Goal: Transaction & Acquisition: Purchase product/service

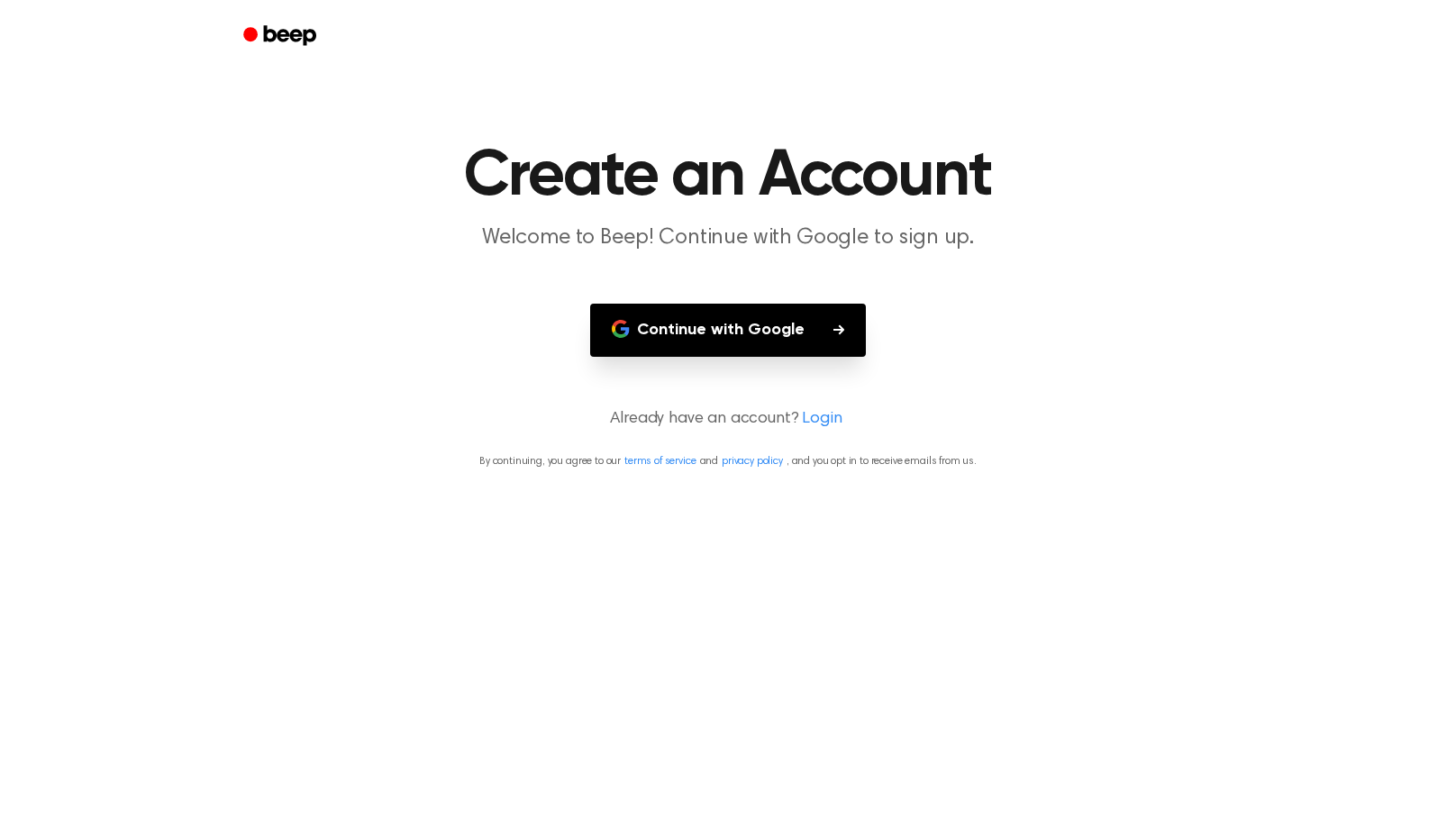
click at [792, 306] on button "Continue with Google" at bounding box center [728, 330] width 275 height 53
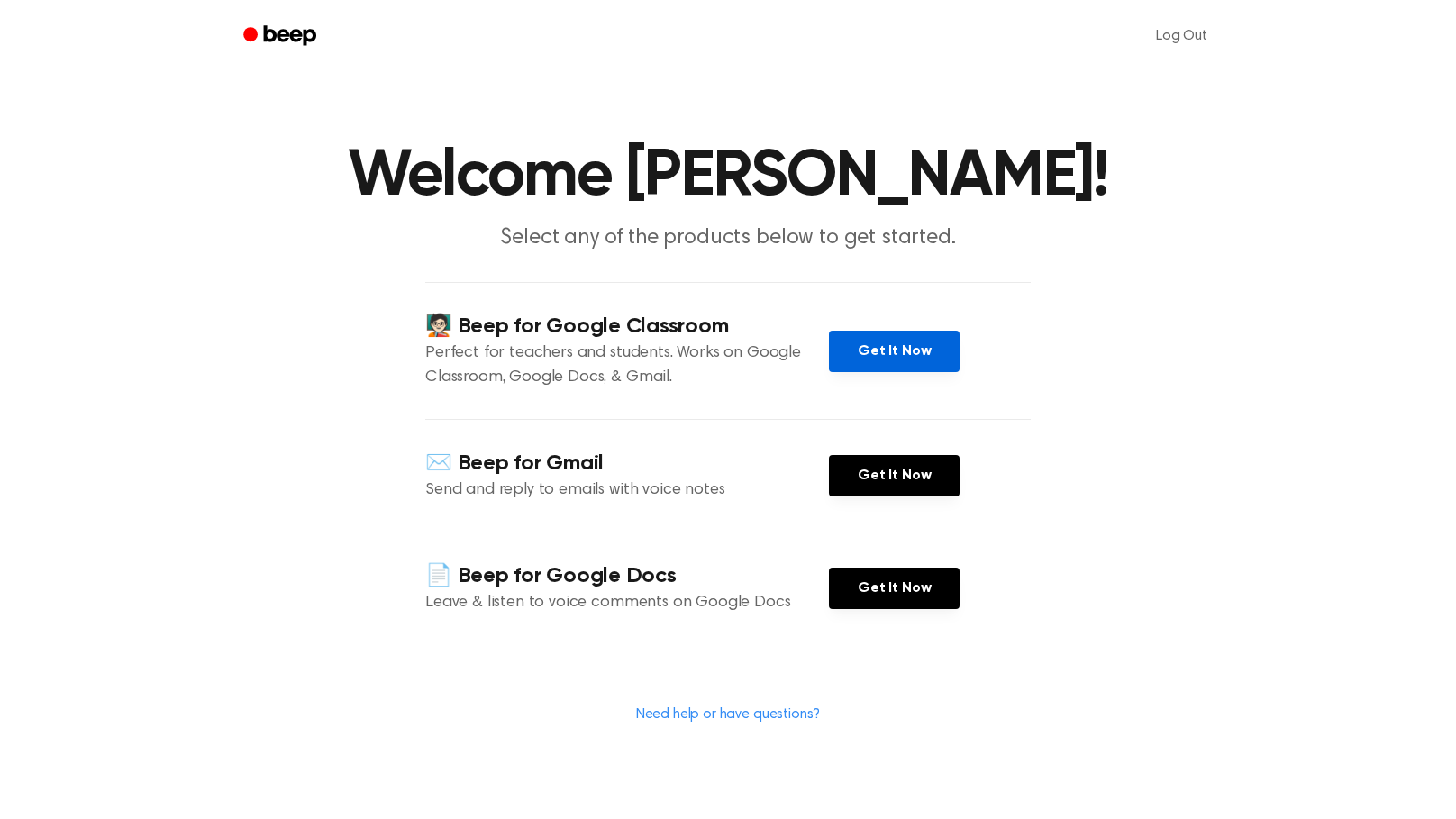
click at [899, 333] on link "Get It Now" at bounding box center [894, 352] width 131 height 41
click at [507, 355] on p "Perfect for teachers and students. Works on Google Classroom, Google Docs, & Gm…" at bounding box center [627, 366] width 404 height 49
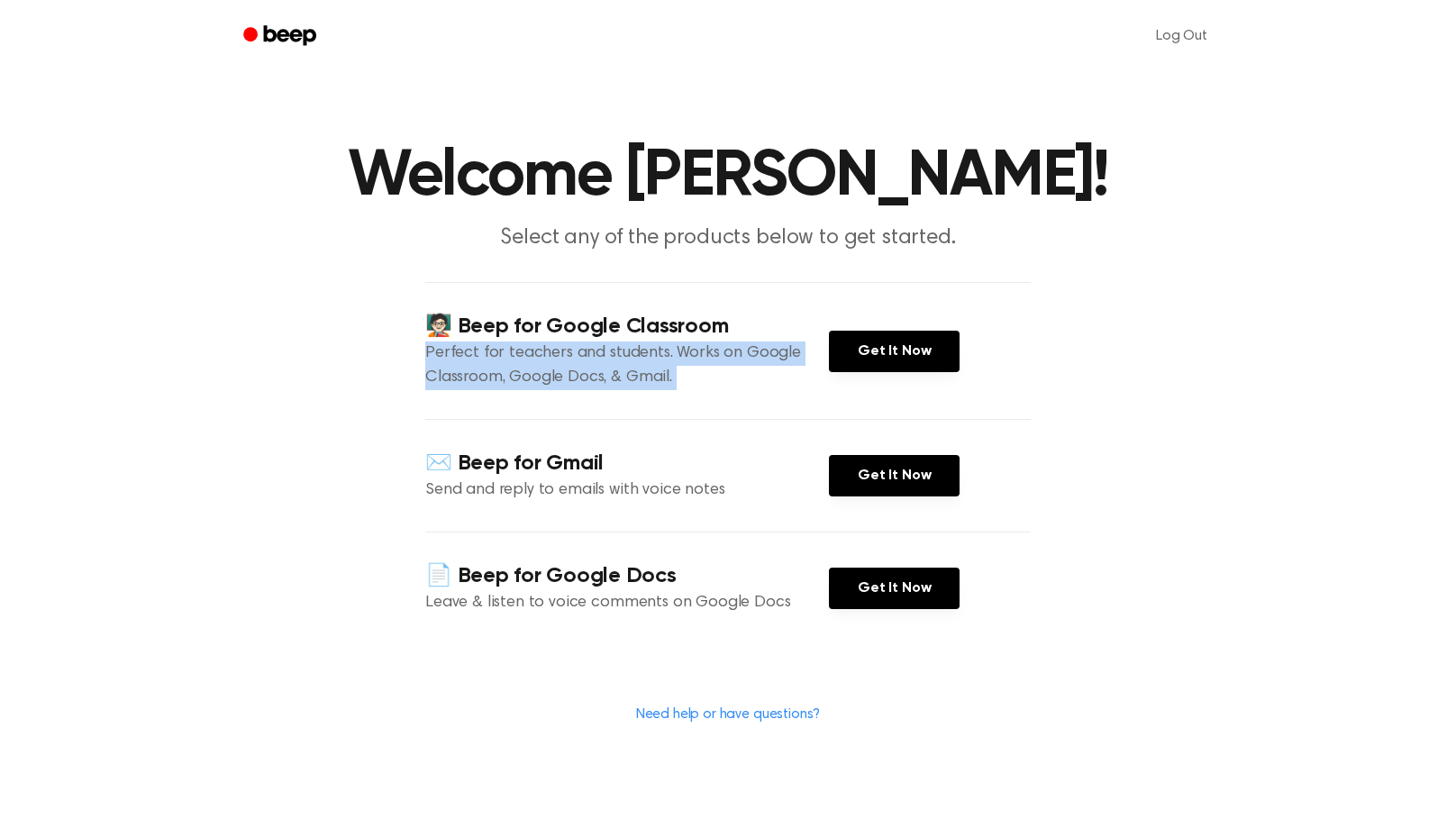
click at [506, 357] on p "Perfect for teachers and students. Works on Google Classroom, Google Docs, & Gm…" at bounding box center [627, 366] width 404 height 49
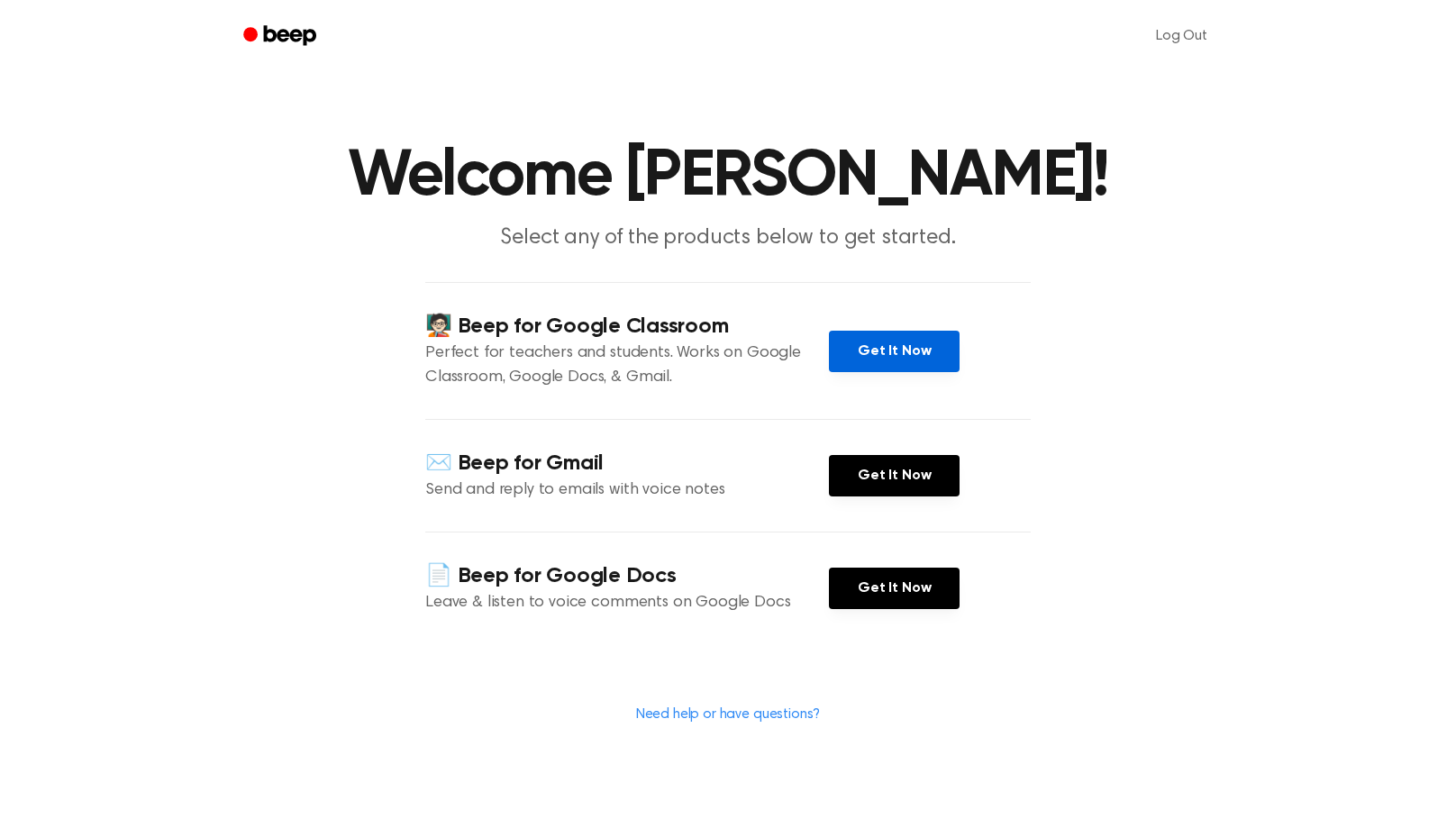
click at [837, 368] on link "Get It Now" at bounding box center [894, 352] width 131 height 41
